Goal: Task Accomplishment & Management: Use online tool/utility

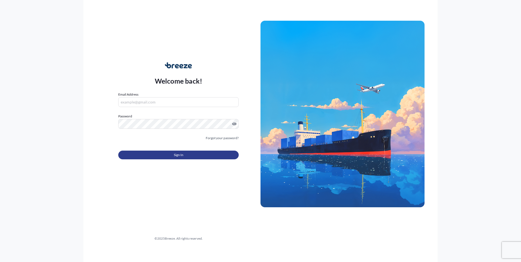
type input "[EMAIL_ADDRESS][PERSON_NAME][DOMAIN_NAME]"
click at [166, 152] on button "Sign In" at bounding box center [178, 155] width 120 height 9
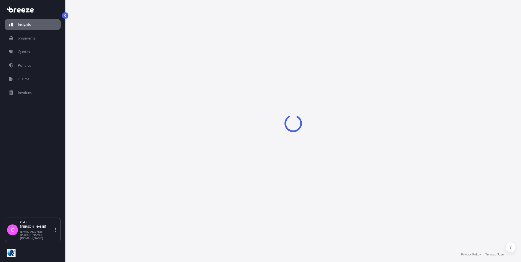
select select "2025"
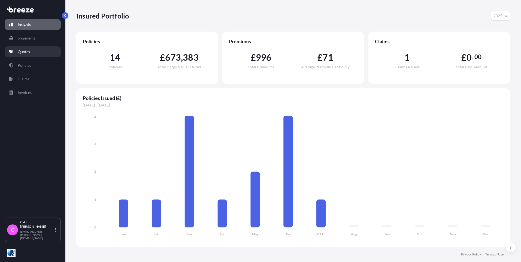
click at [26, 53] on p "Quotes" at bounding box center [24, 51] width 12 height 5
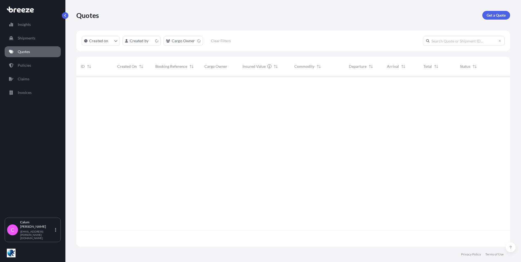
scroll to position [169, 430]
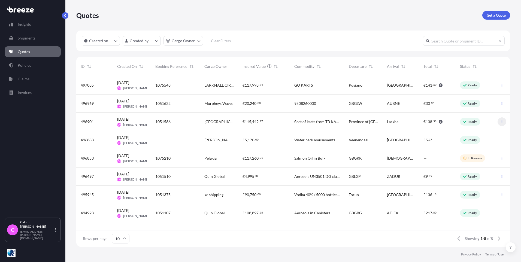
click at [501, 122] on icon "button" at bounding box center [501, 121] width 3 height 3
click at [484, 122] on p "Edit quote" at bounding box center [475, 122] width 17 height 5
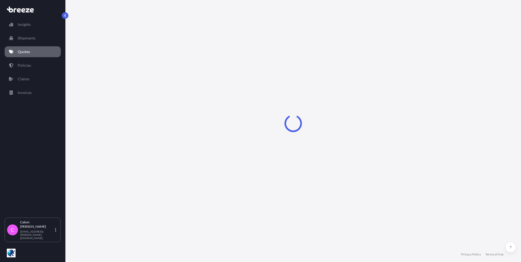
select select "Road"
select select "1"
